Goal: Transaction & Acquisition: Purchase product/service

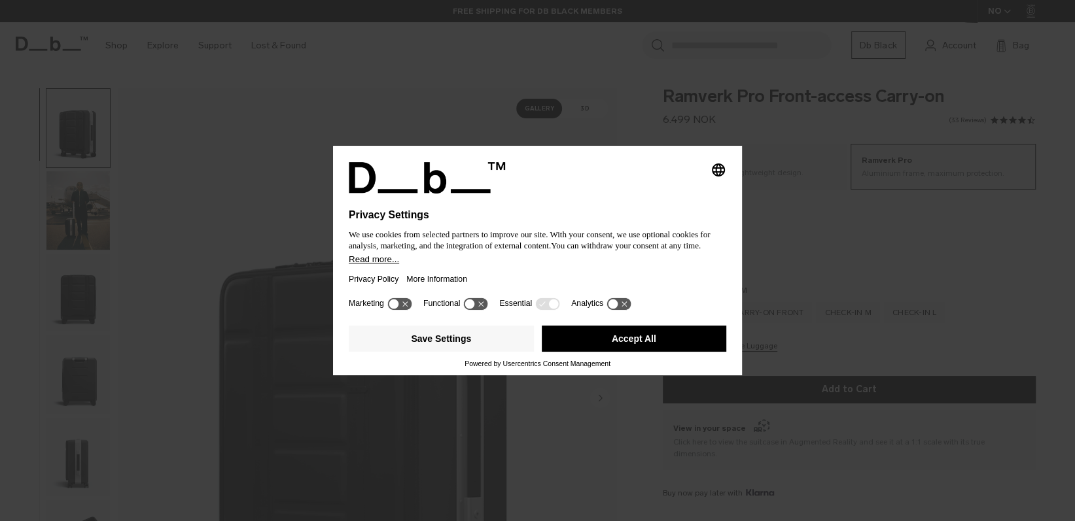
click at [636, 342] on button "Accept All" at bounding box center [634, 339] width 185 height 26
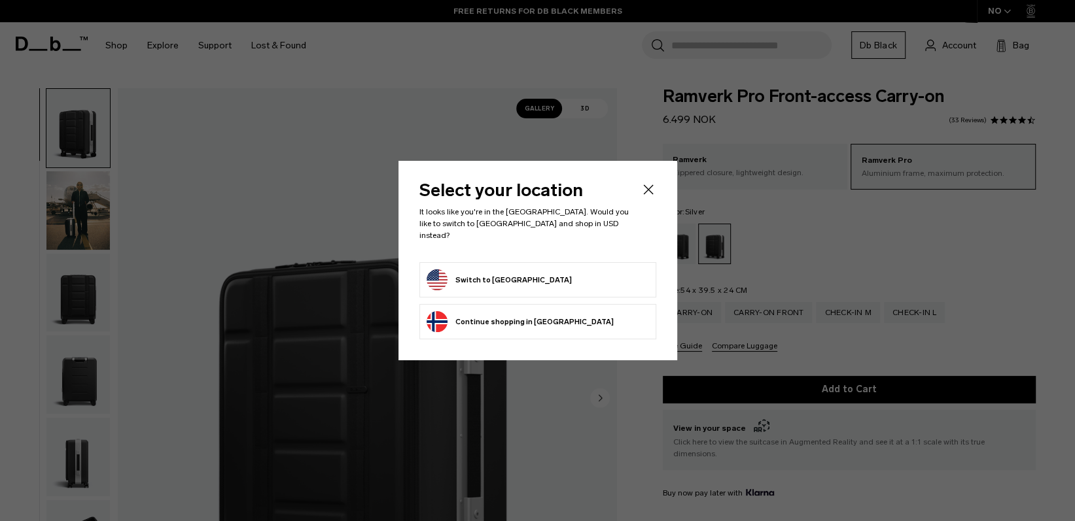
click at [654, 187] on icon "Close" at bounding box center [648, 190] width 16 height 16
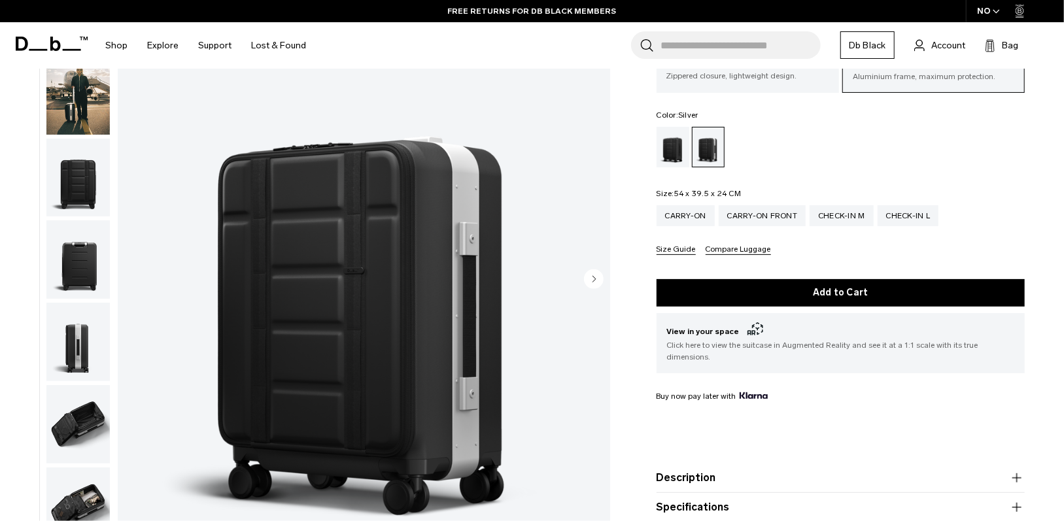
scroll to position [131, 0]
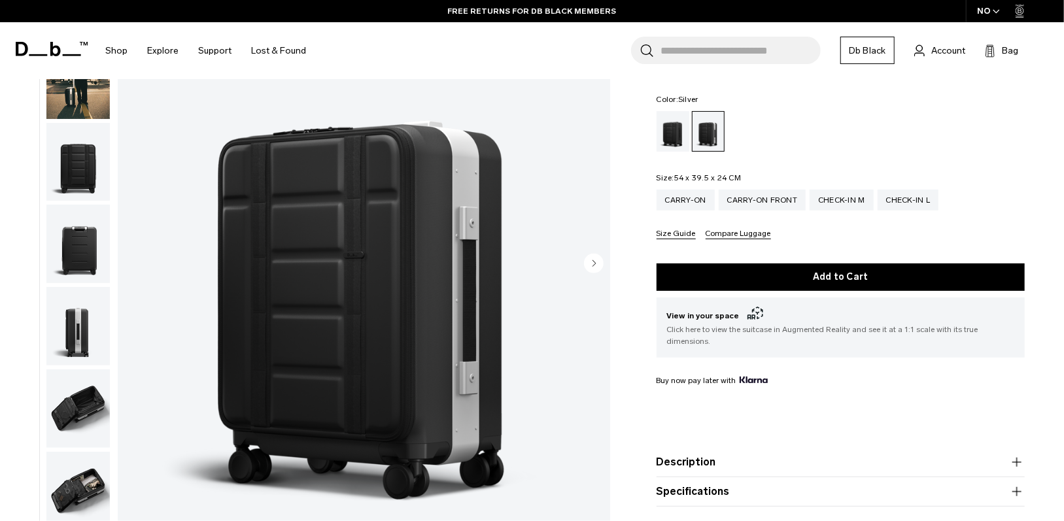
click at [591, 262] on circle "Next slide" at bounding box center [594, 264] width 20 height 20
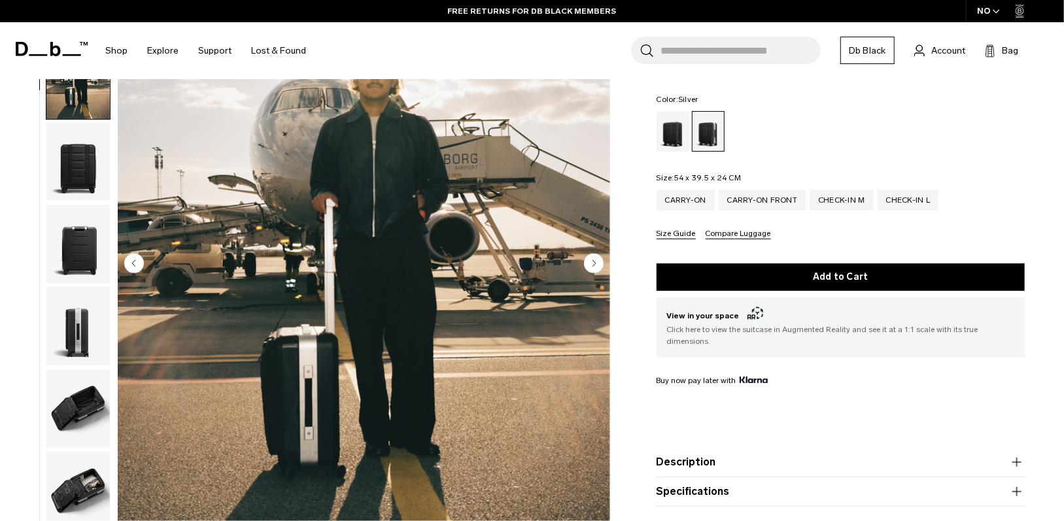
scroll to position [82, 0]
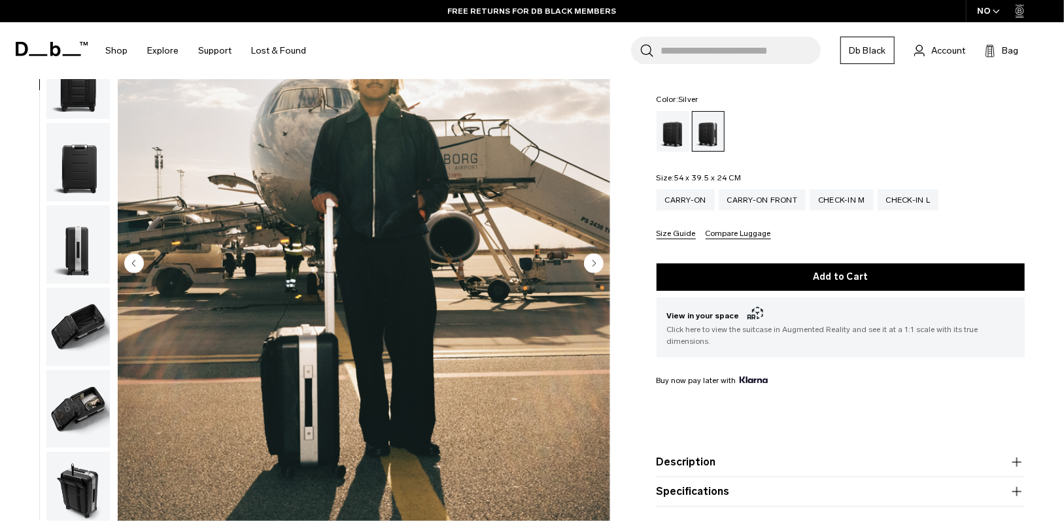
click at [591, 262] on circle "Next slide" at bounding box center [594, 264] width 20 height 20
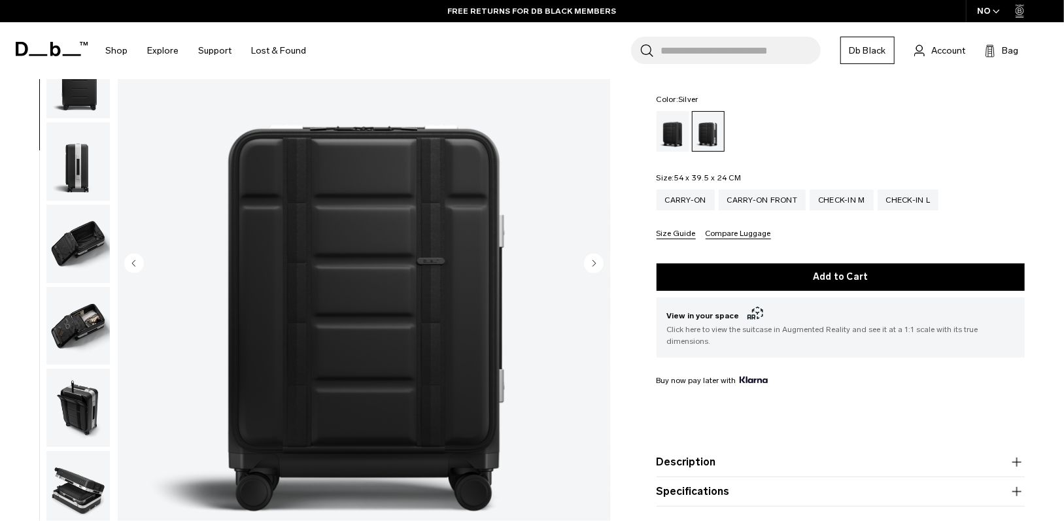
click at [591, 262] on circle "Next slide" at bounding box center [594, 264] width 20 height 20
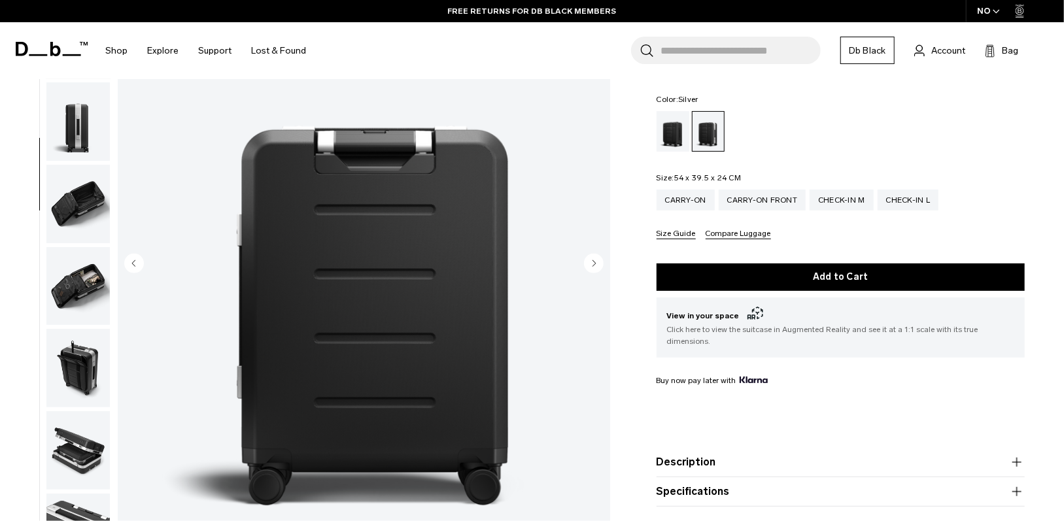
scroll to position [205, 0]
click at [591, 262] on circle "Next slide" at bounding box center [594, 264] width 20 height 20
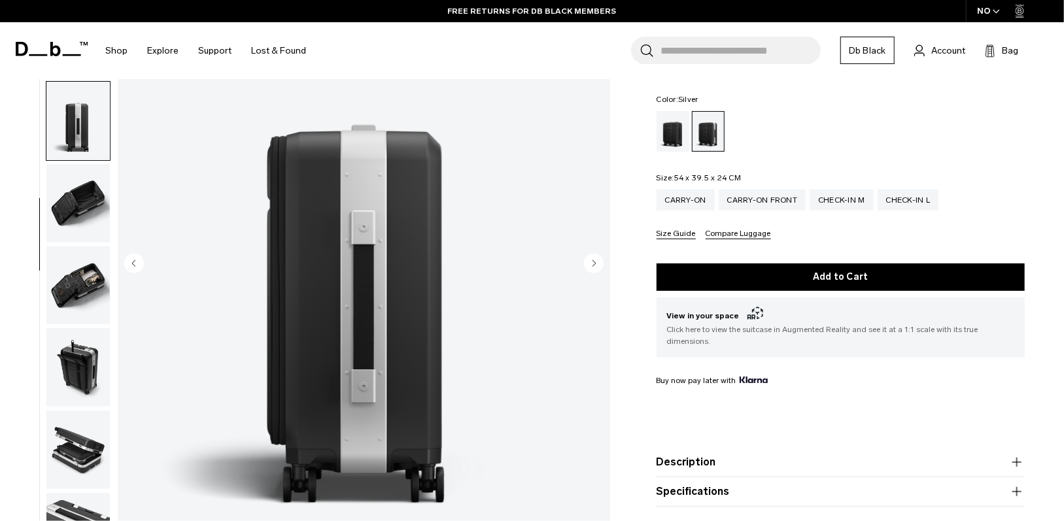
click at [591, 262] on circle "Next slide" at bounding box center [594, 264] width 20 height 20
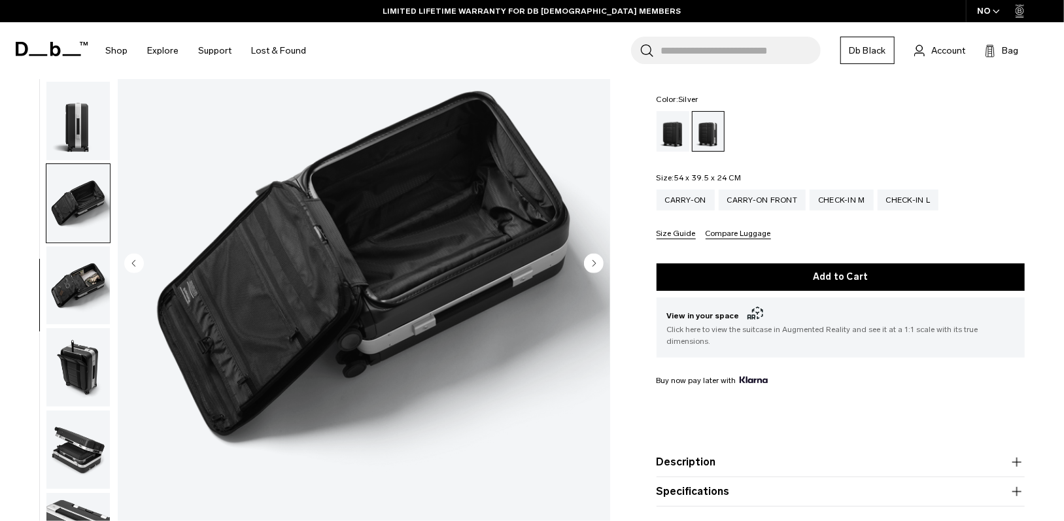
click at [591, 262] on circle "Next slide" at bounding box center [594, 264] width 20 height 20
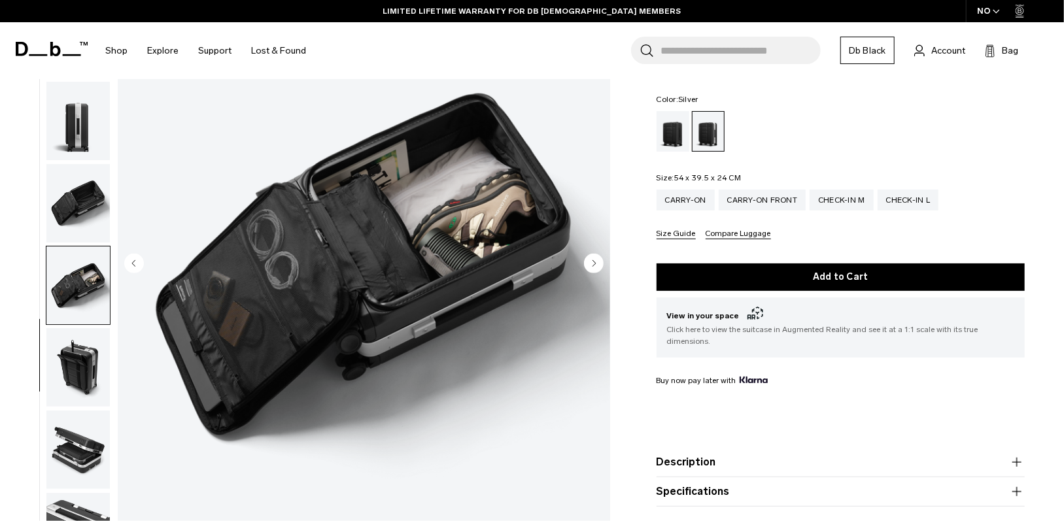
click at [591, 262] on circle "Next slide" at bounding box center [594, 264] width 20 height 20
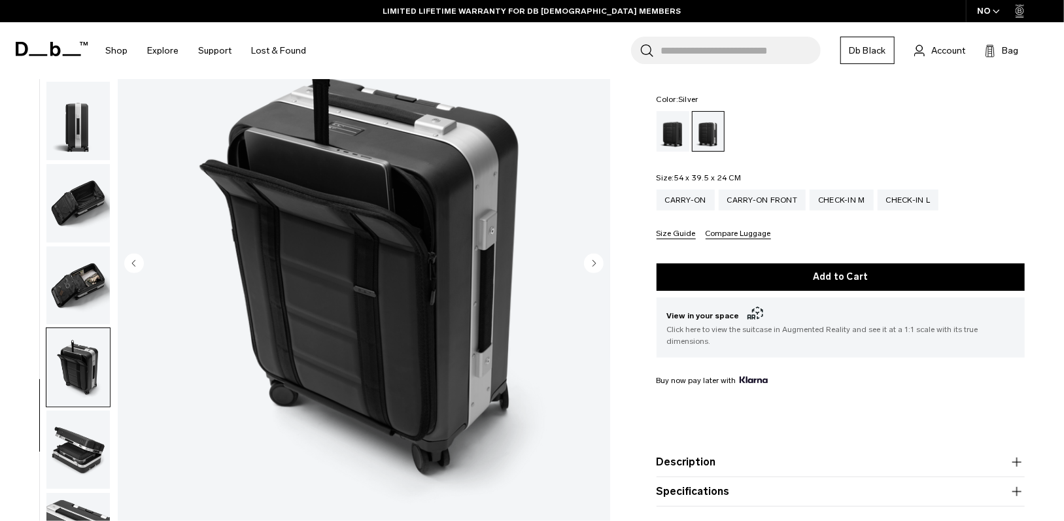
click at [591, 262] on circle "Next slide" at bounding box center [594, 264] width 20 height 20
